Goal: Transaction & Acquisition: Purchase product/service

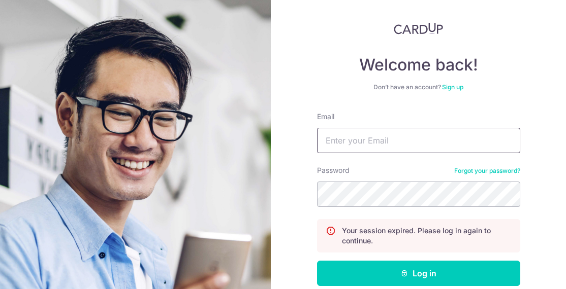
click at [384, 138] on input "Email" at bounding box center [418, 140] width 203 height 25
type input "quan_wei1995@hotmail.com"
click at [317, 261] on button "Log in" at bounding box center [418, 273] width 203 height 25
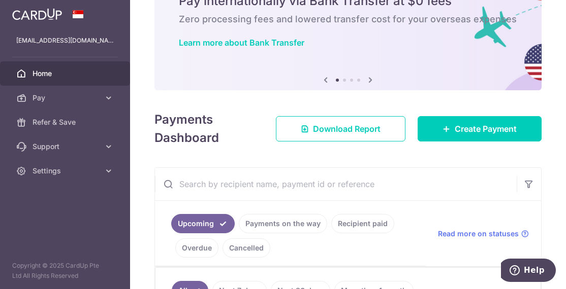
scroll to position [51, 0]
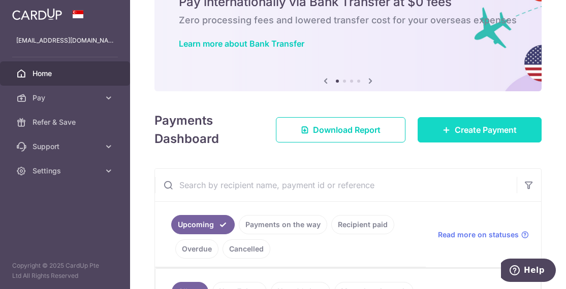
click at [482, 131] on span "Create Payment" at bounding box center [485, 130] width 62 height 12
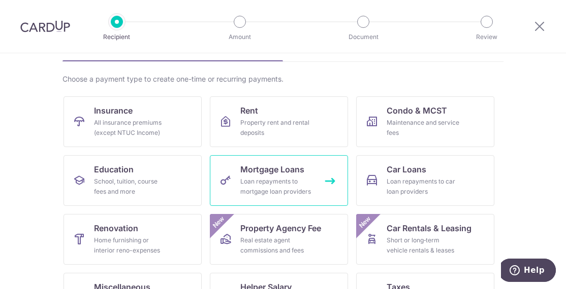
scroll to position [114, 0]
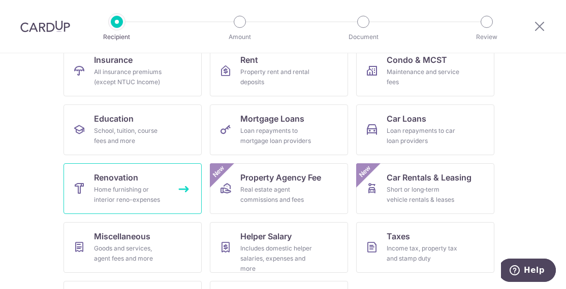
click at [138, 182] on link "Renovation Home furnishing or interior reno-expenses" at bounding box center [132, 188] width 138 height 51
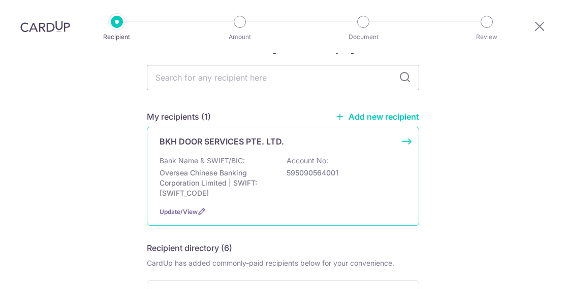
scroll to position [51, 0]
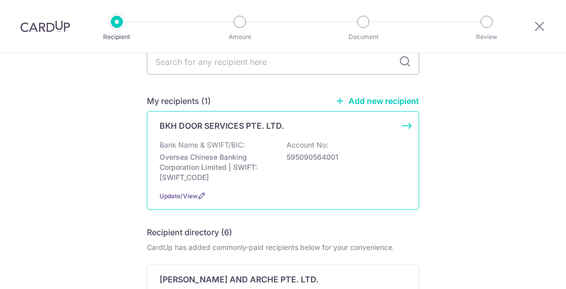
click at [244, 160] on p "Oversea Chinese Banking Corporation Limited | SWIFT: OCBCSGSGXXX" at bounding box center [216, 167] width 114 height 30
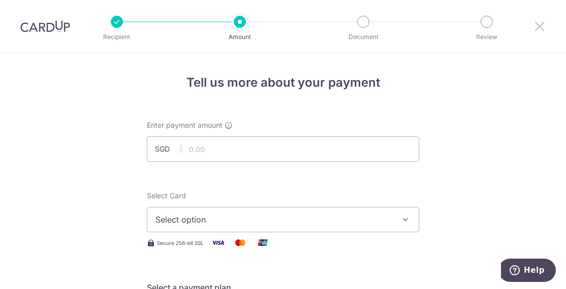
click at [545, 31] on icon at bounding box center [539, 26] width 12 height 13
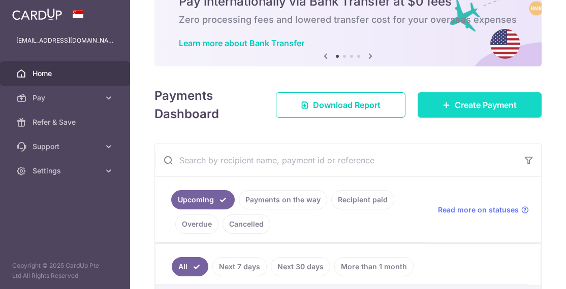
scroll to position [51, 0]
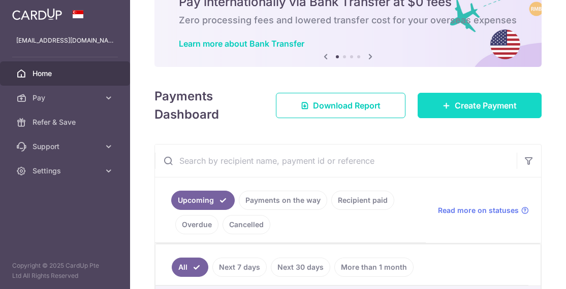
click at [474, 110] on span "Create Payment" at bounding box center [485, 106] width 62 height 12
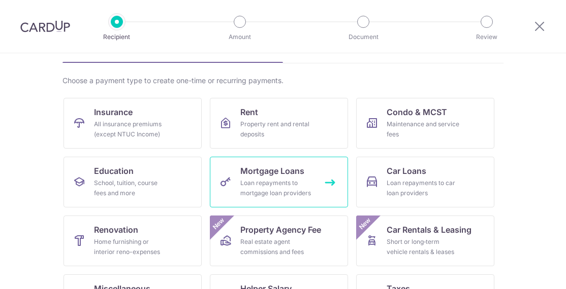
scroll to position [102, 0]
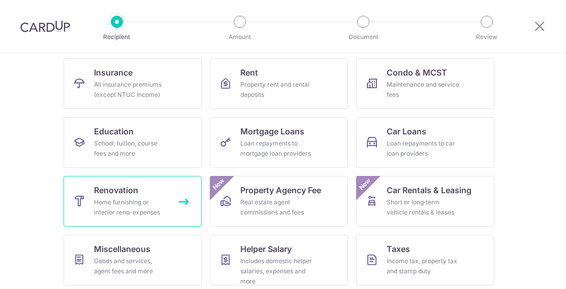
click at [125, 190] on span "Renovation" at bounding box center [116, 190] width 44 height 12
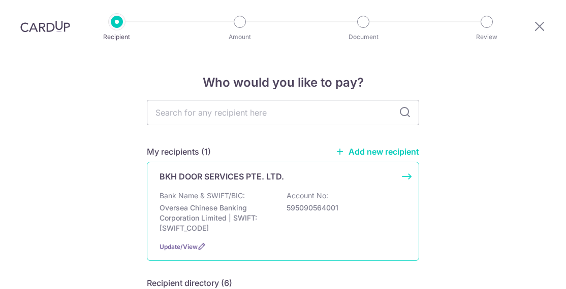
scroll to position [102, 0]
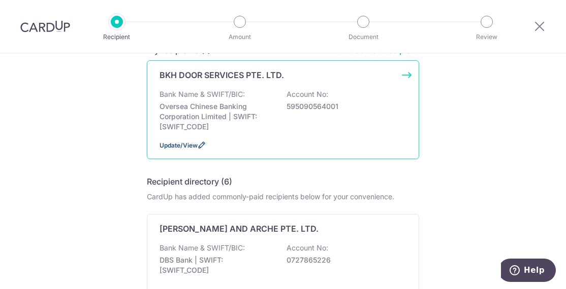
click at [187, 147] on span "Update/View" at bounding box center [178, 146] width 38 height 8
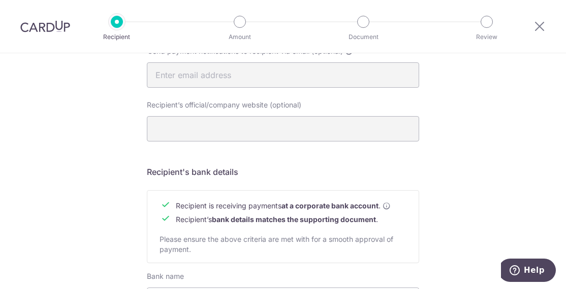
scroll to position [508, 0]
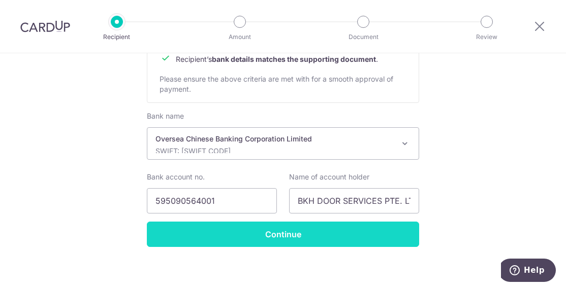
click at [345, 237] on input "Continue" at bounding box center [283, 234] width 272 height 25
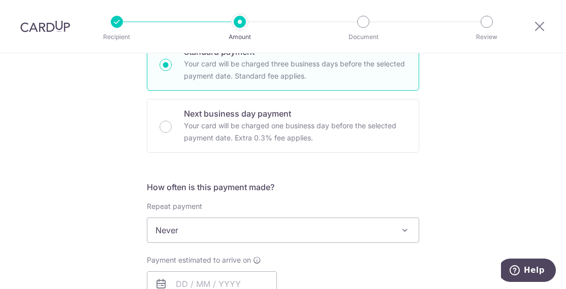
scroll to position [305, 0]
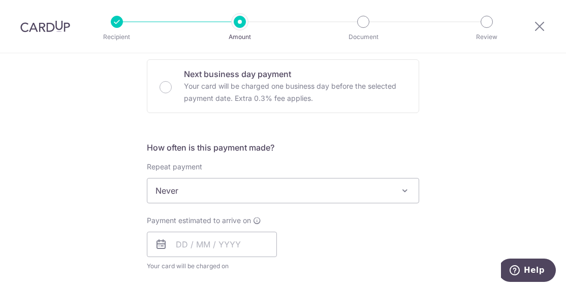
click at [233, 191] on span "Never" at bounding box center [282, 191] width 271 height 24
click at [235, 186] on span "Never" at bounding box center [282, 191] width 271 height 24
click at [199, 243] on input "text" at bounding box center [212, 244] width 130 height 25
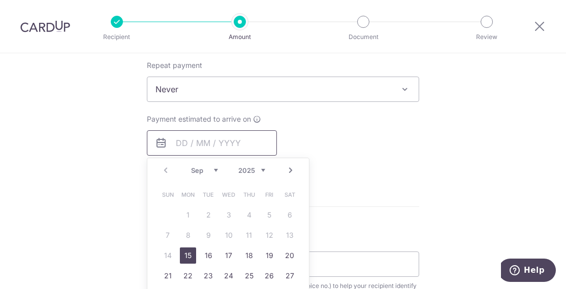
scroll to position [457, 0]
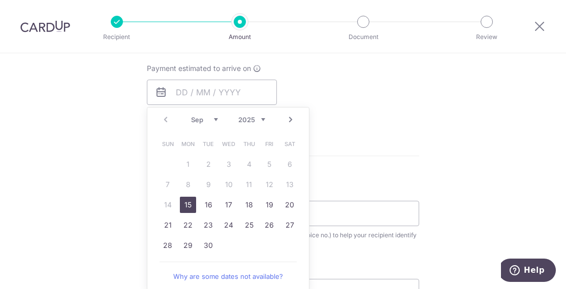
click at [190, 209] on link "15" at bounding box center [188, 205] width 16 height 16
type input "[DATE]"
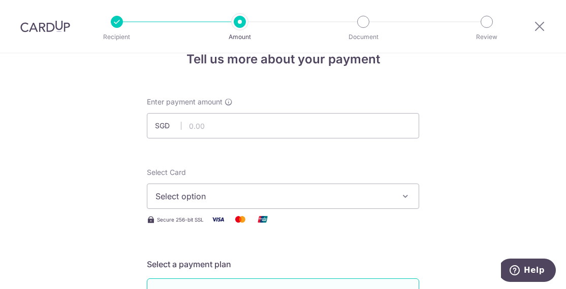
scroll to position [0, 0]
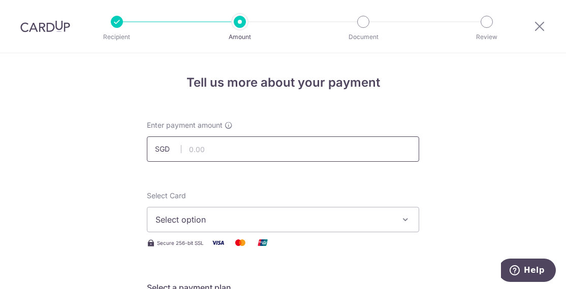
click at [237, 145] on input "text" at bounding box center [283, 149] width 272 height 25
click at [228, 144] on input "text" at bounding box center [283, 149] width 272 height 25
type input "4,160.00"
click at [194, 213] on button "Select option" at bounding box center [283, 219] width 272 height 25
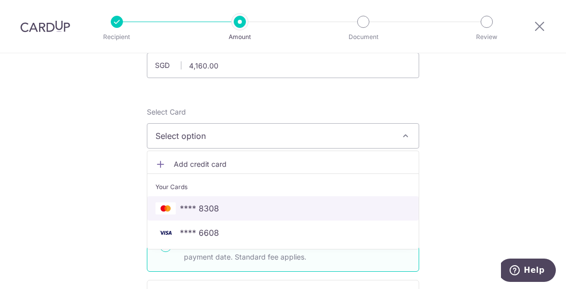
scroll to position [102, 0]
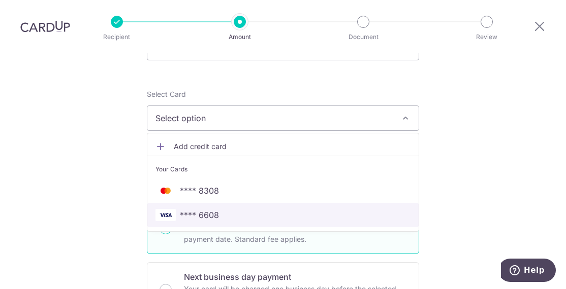
click at [230, 205] on link "**** 6608" at bounding box center [282, 215] width 271 height 24
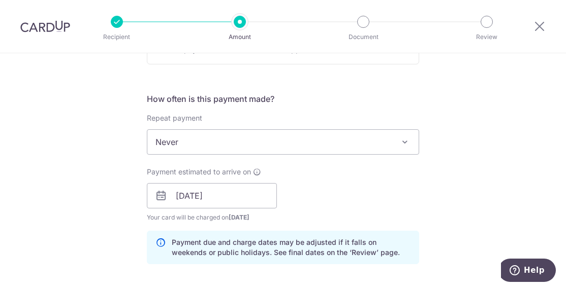
scroll to position [406, 0]
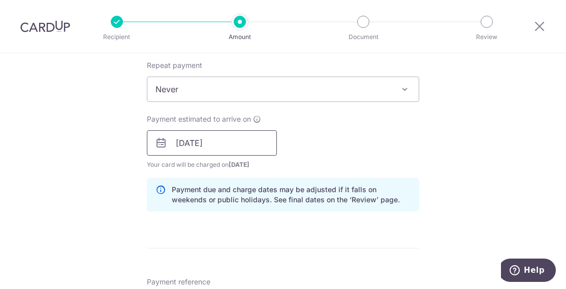
click at [246, 142] on input "[DATE]" at bounding box center [212, 142] width 130 height 25
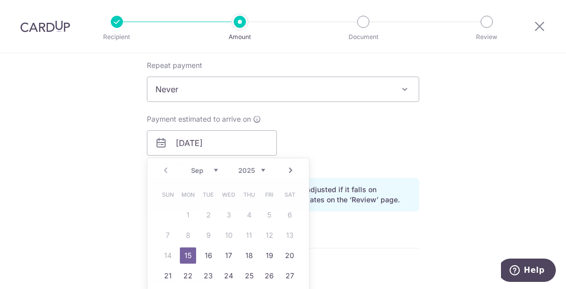
click at [324, 130] on div "Payment estimated to arrive on 15/09/2025 Prev Next Sep Oct Nov Dec 2025 2026 2…" at bounding box center [283, 142] width 284 height 56
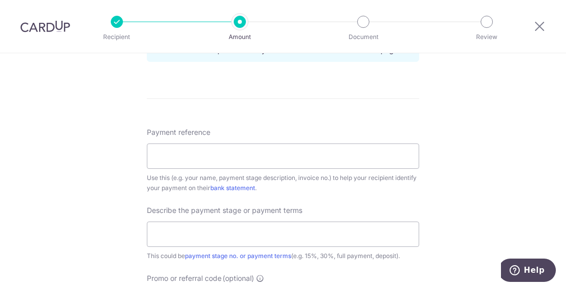
scroll to position [558, 0]
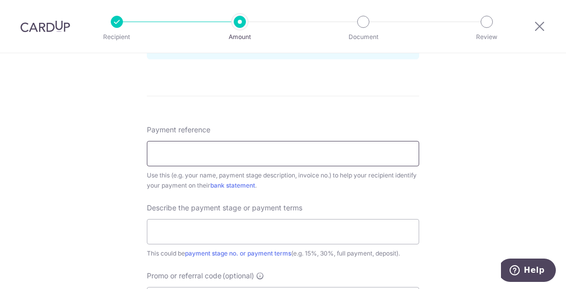
click at [266, 157] on input "Payment reference" at bounding box center [283, 153] width 272 height 25
click at [195, 151] on input "Payment reference" at bounding box center [283, 153] width 272 height 25
type input "O"
type input "I"
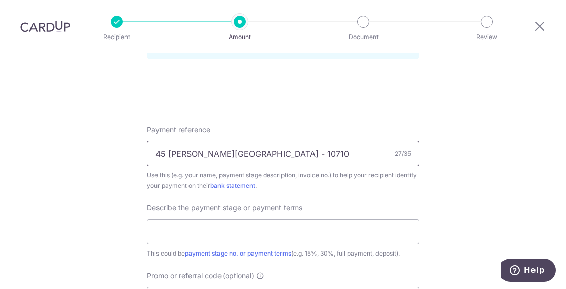
click at [236, 152] on input "45 Tai Yuan Heights - 10710" at bounding box center [283, 153] width 272 height 25
type input "[STREET_ADDRESS][PERSON_NAME]"
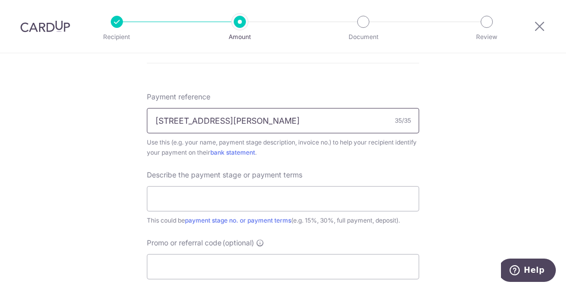
scroll to position [609, 0]
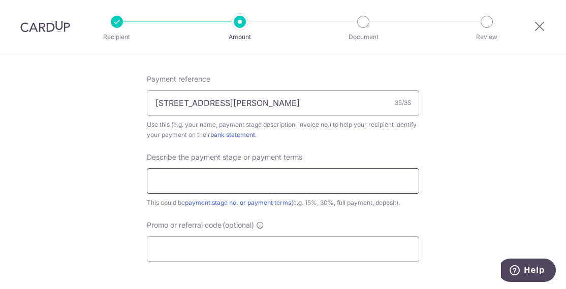
click at [195, 180] on input "text" at bounding box center [283, 181] width 272 height 25
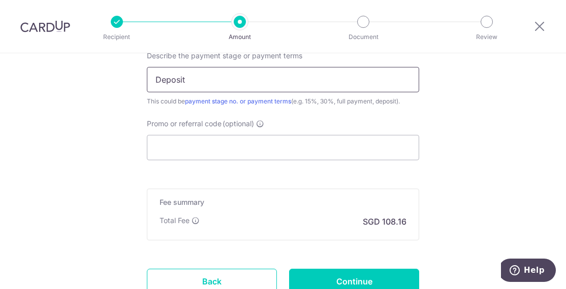
type input "Deposit"
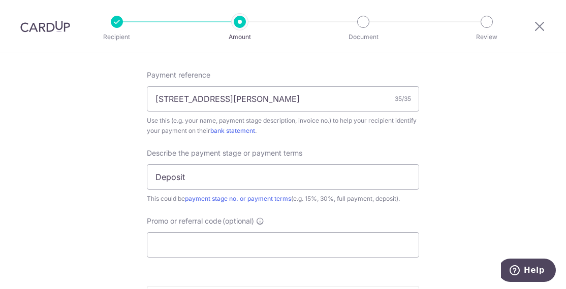
scroll to position [609, 0]
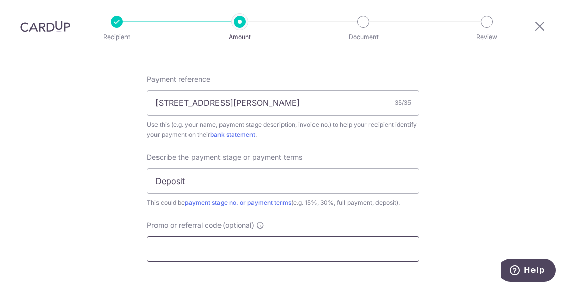
click at [217, 257] on input "Promo or referral code (optional)" at bounding box center [283, 249] width 272 height 25
paste input "3HOME25R"
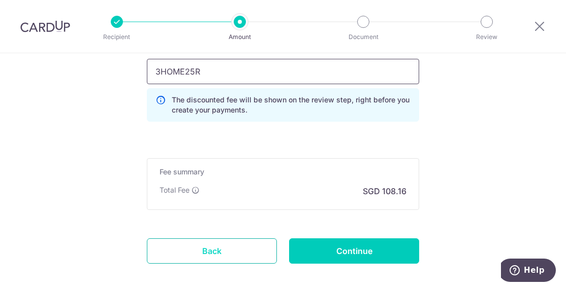
scroll to position [812, 0]
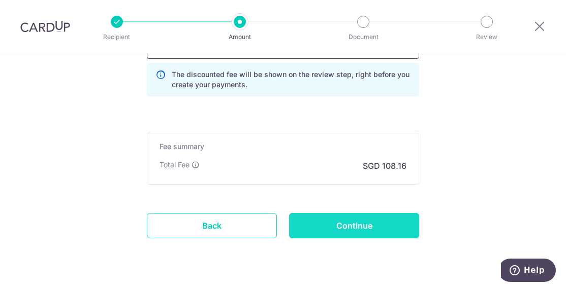
type input "3HOME25R"
click at [327, 226] on input "Continue" at bounding box center [354, 225] width 130 height 25
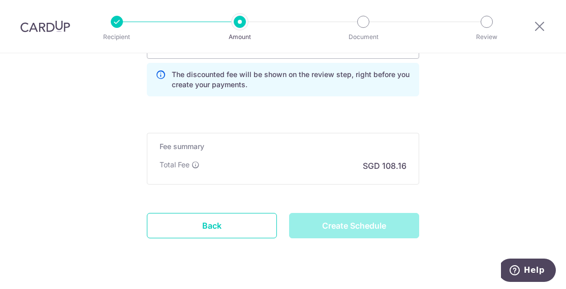
type input "Create Schedule"
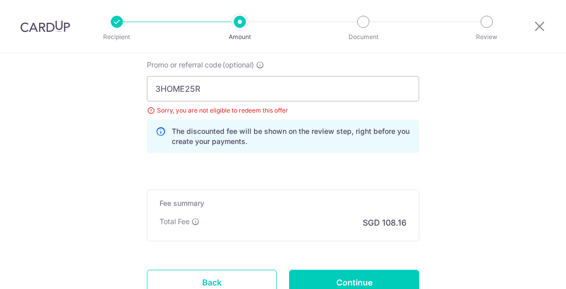
scroll to position [720, 0]
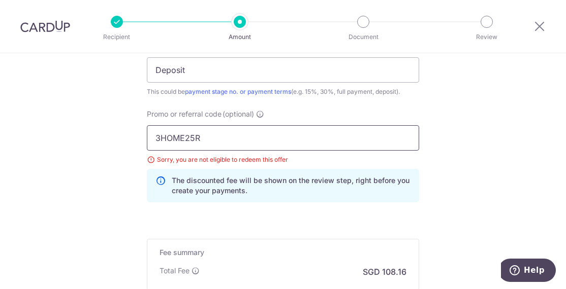
click at [209, 136] on input "3HOME25R" at bounding box center [283, 137] width 272 height 25
paste input "OFF225"
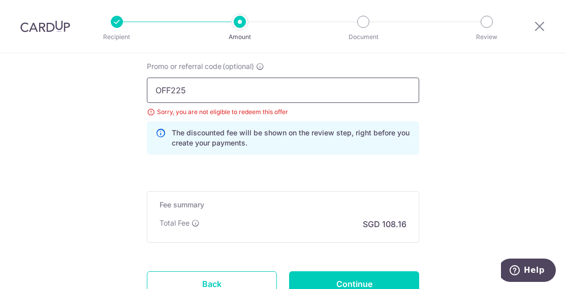
scroll to position [852, 0]
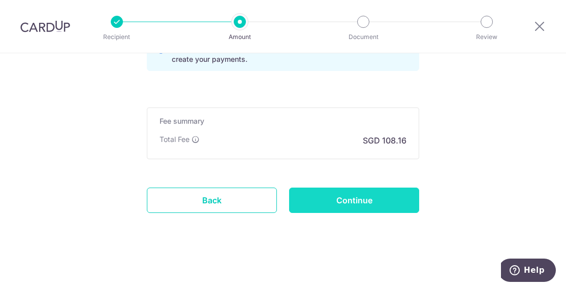
type input "OFF225"
click at [341, 194] on input "Continue" at bounding box center [354, 200] width 130 height 25
type input "Update Schedule"
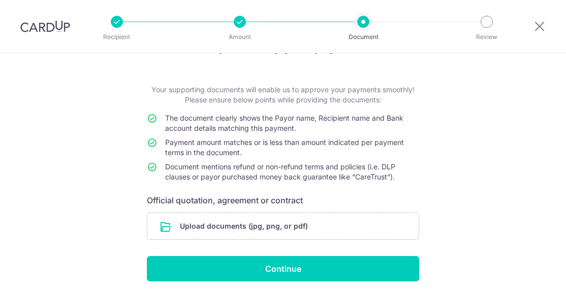
scroll to position [76, 0]
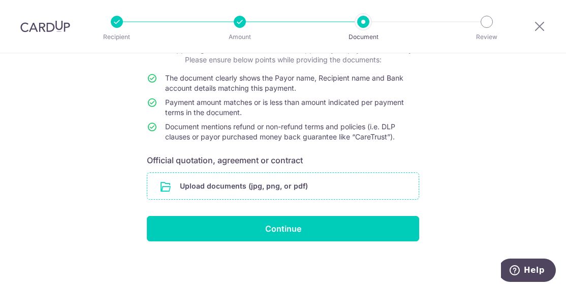
click at [207, 187] on input "file" at bounding box center [282, 186] width 271 height 26
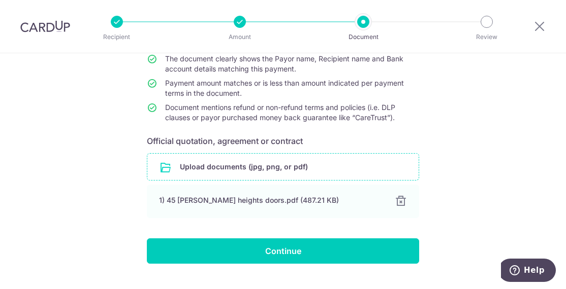
scroll to position [117, 0]
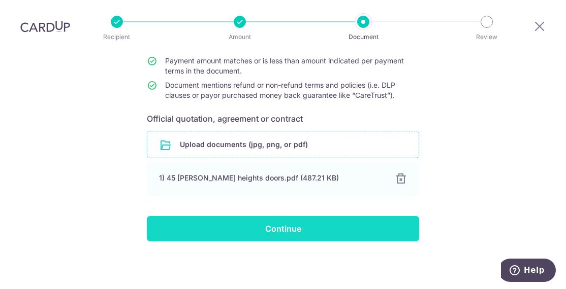
click at [241, 220] on input "Continue" at bounding box center [283, 228] width 272 height 25
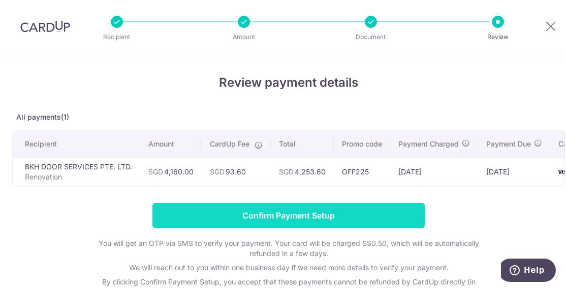
click at [269, 227] on input "Confirm Payment Setup" at bounding box center [288, 215] width 272 height 25
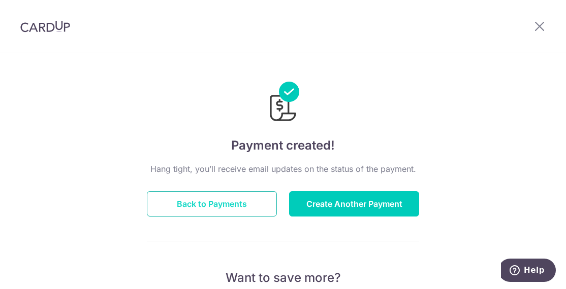
click at [195, 204] on button "Back to Payments" at bounding box center [212, 203] width 130 height 25
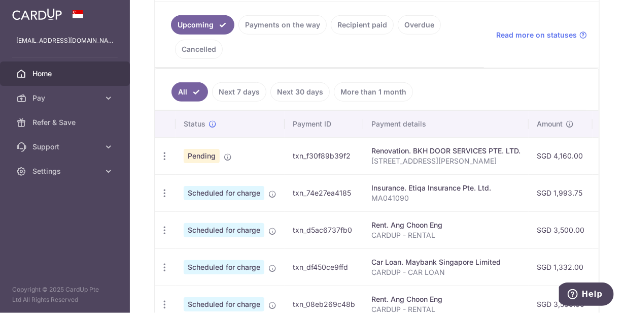
scroll to position [204, 0]
